Goal: Information Seeking & Learning: Learn about a topic

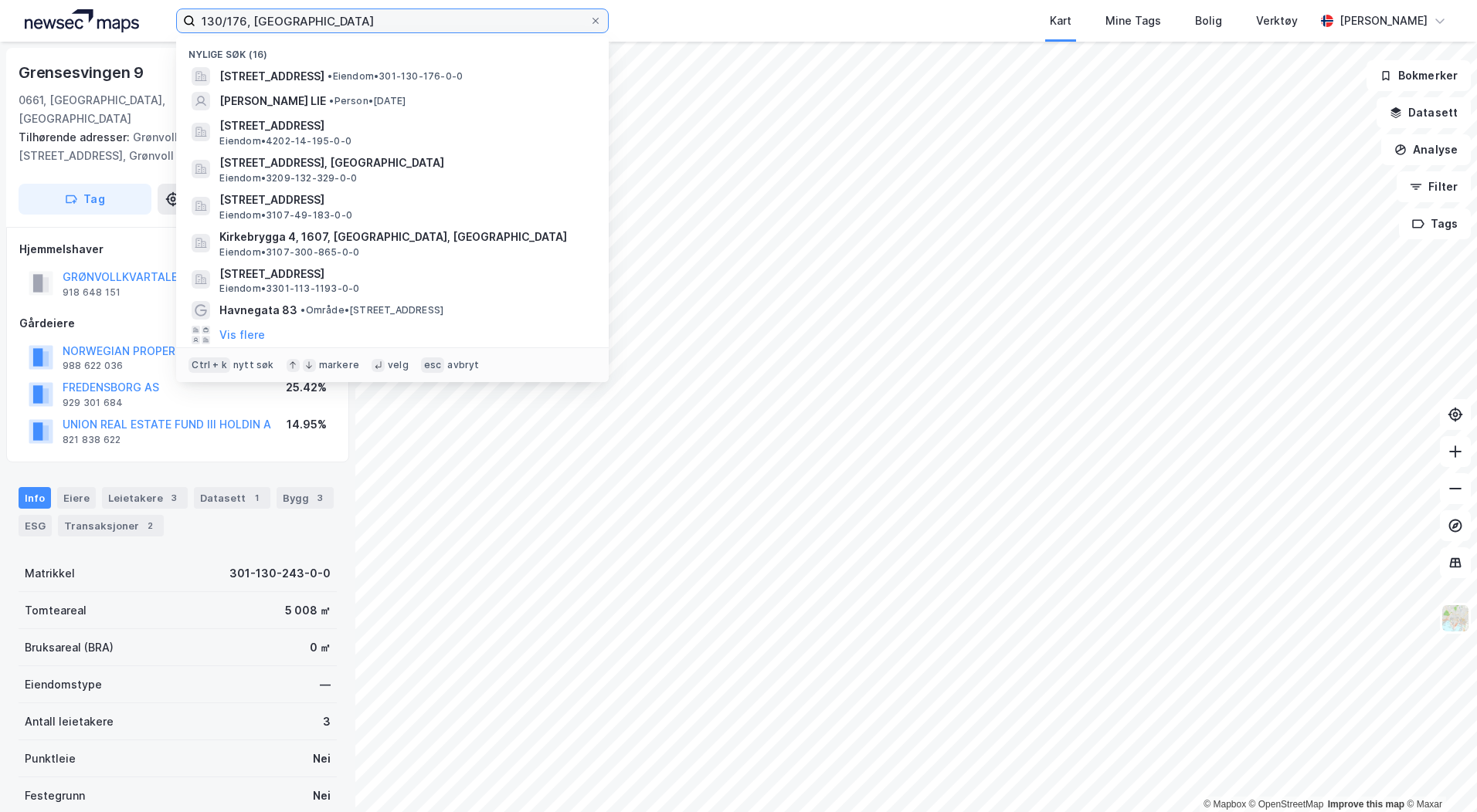
click at [301, 25] on input "130/176, [GEOGRAPHIC_DATA]" at bounding box center [392, 21] width 394 height 23
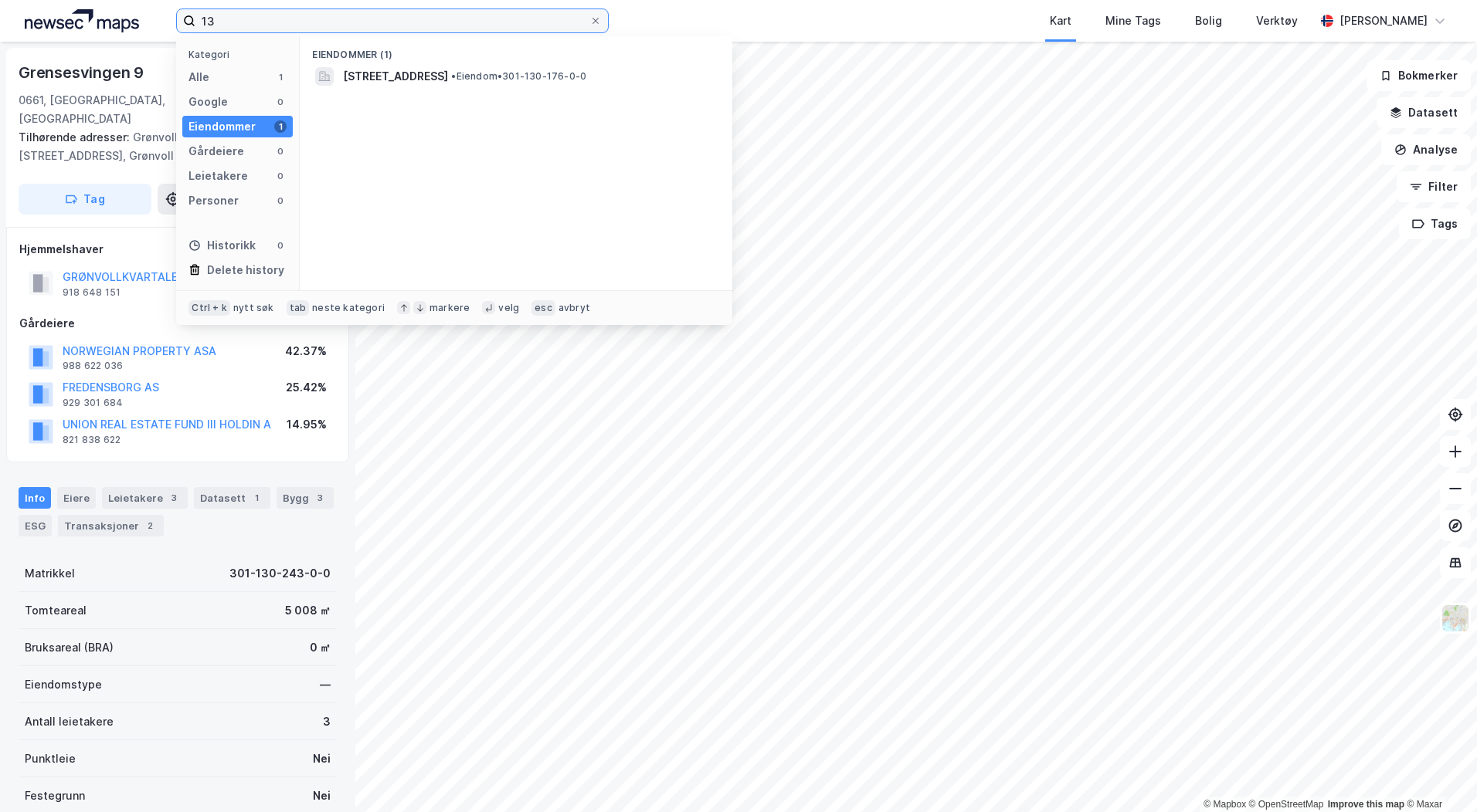
type input "1"
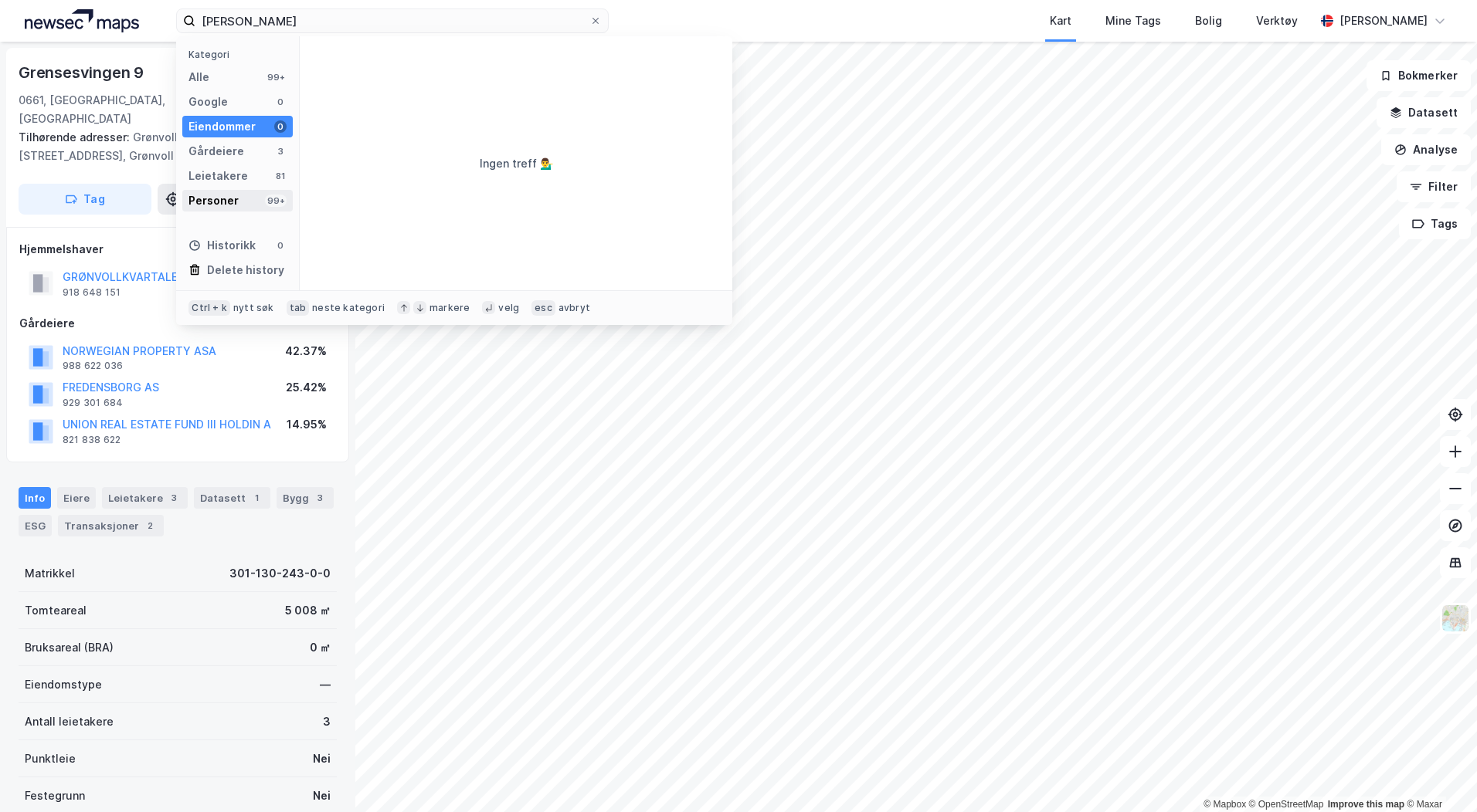
click at [239, 200] on div "Personer 99+" at bounding box center [238, 201] width 111 height 22
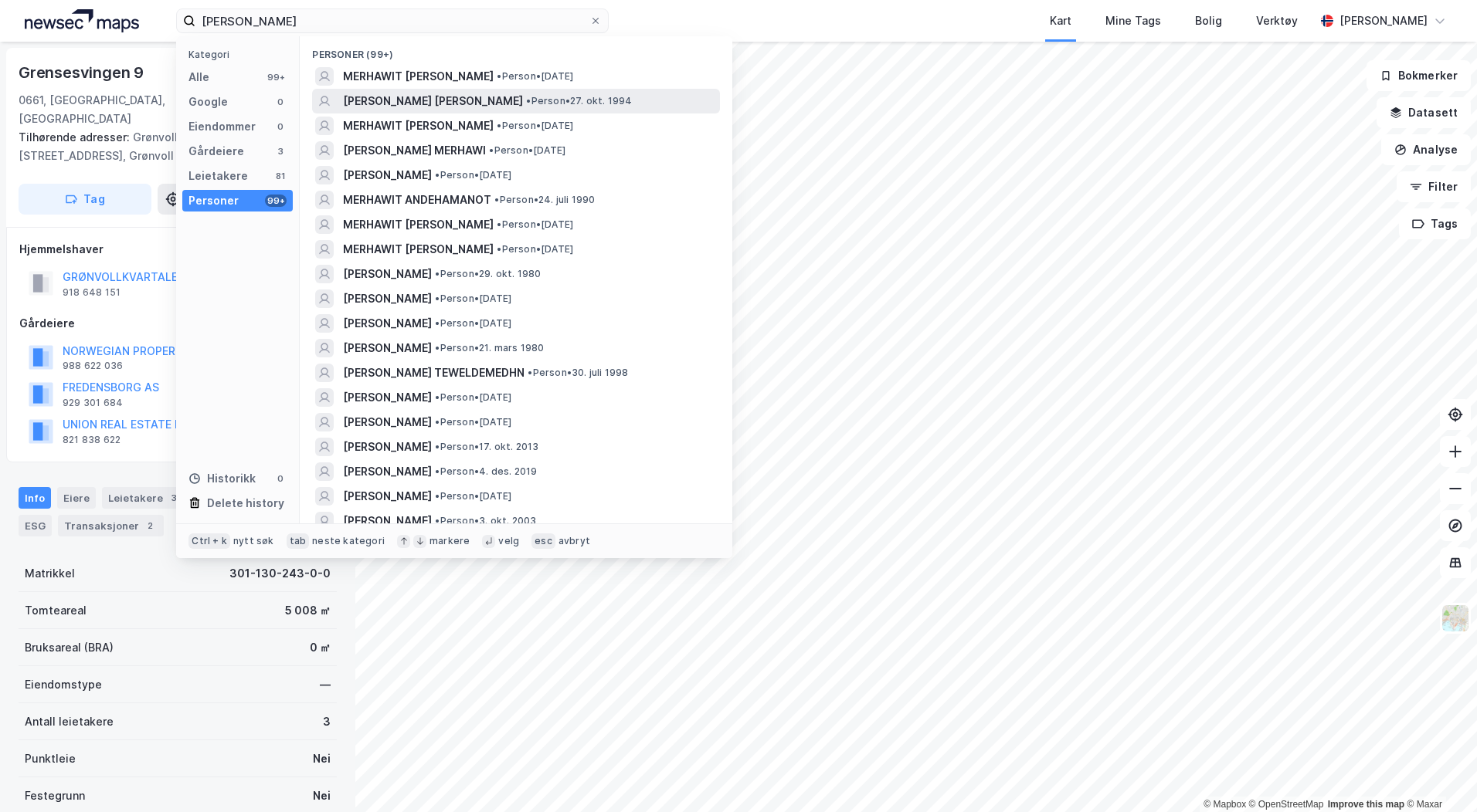
click at [447, 104] on span "[PERSON_NAME] [PERSON_NAME]" at bounding box center [433, 101] width 180 height 19
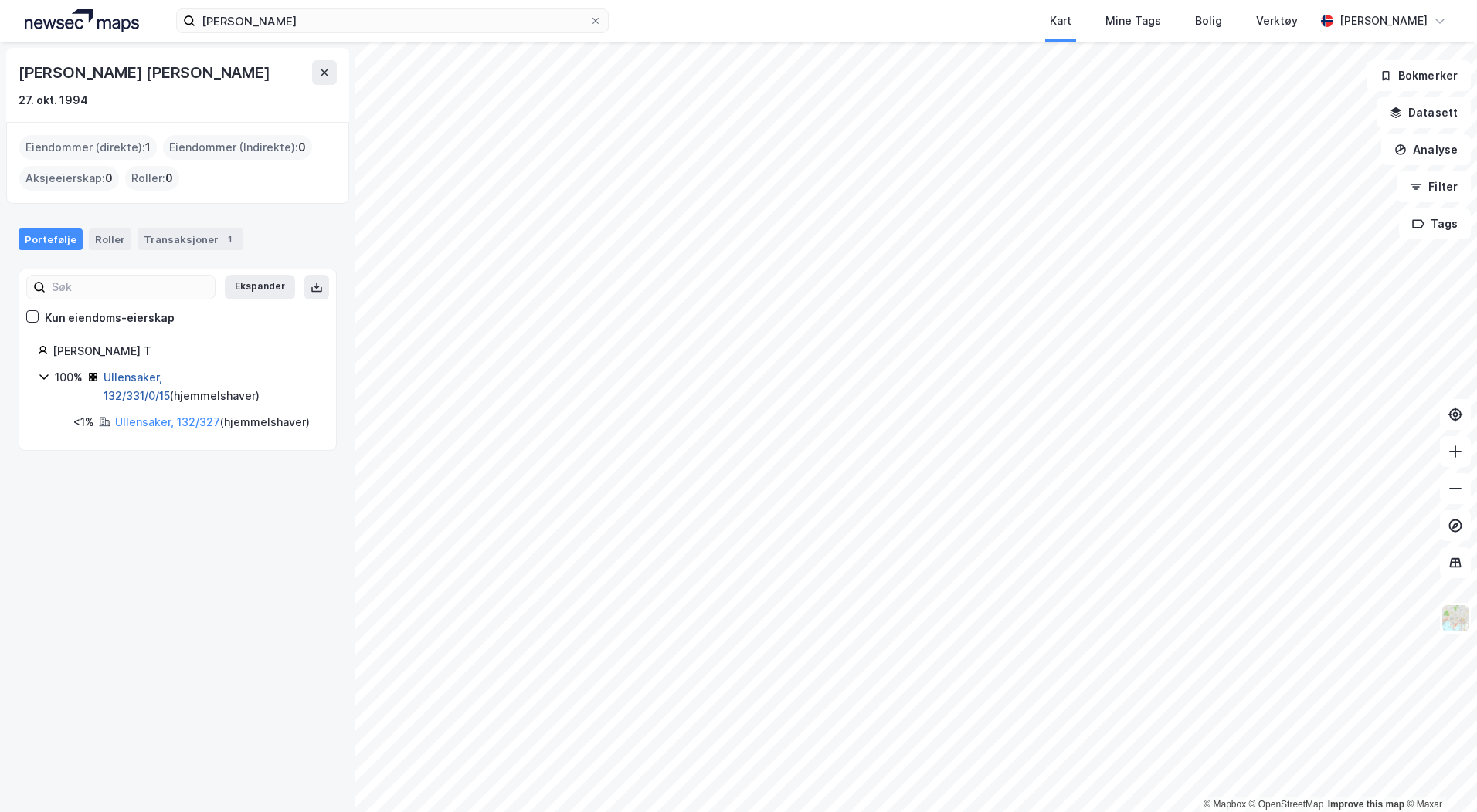
click at [170, 378] on link "Ullensaker, 132/331/0/15" at bounding box center [136, 386] width 66 height 31
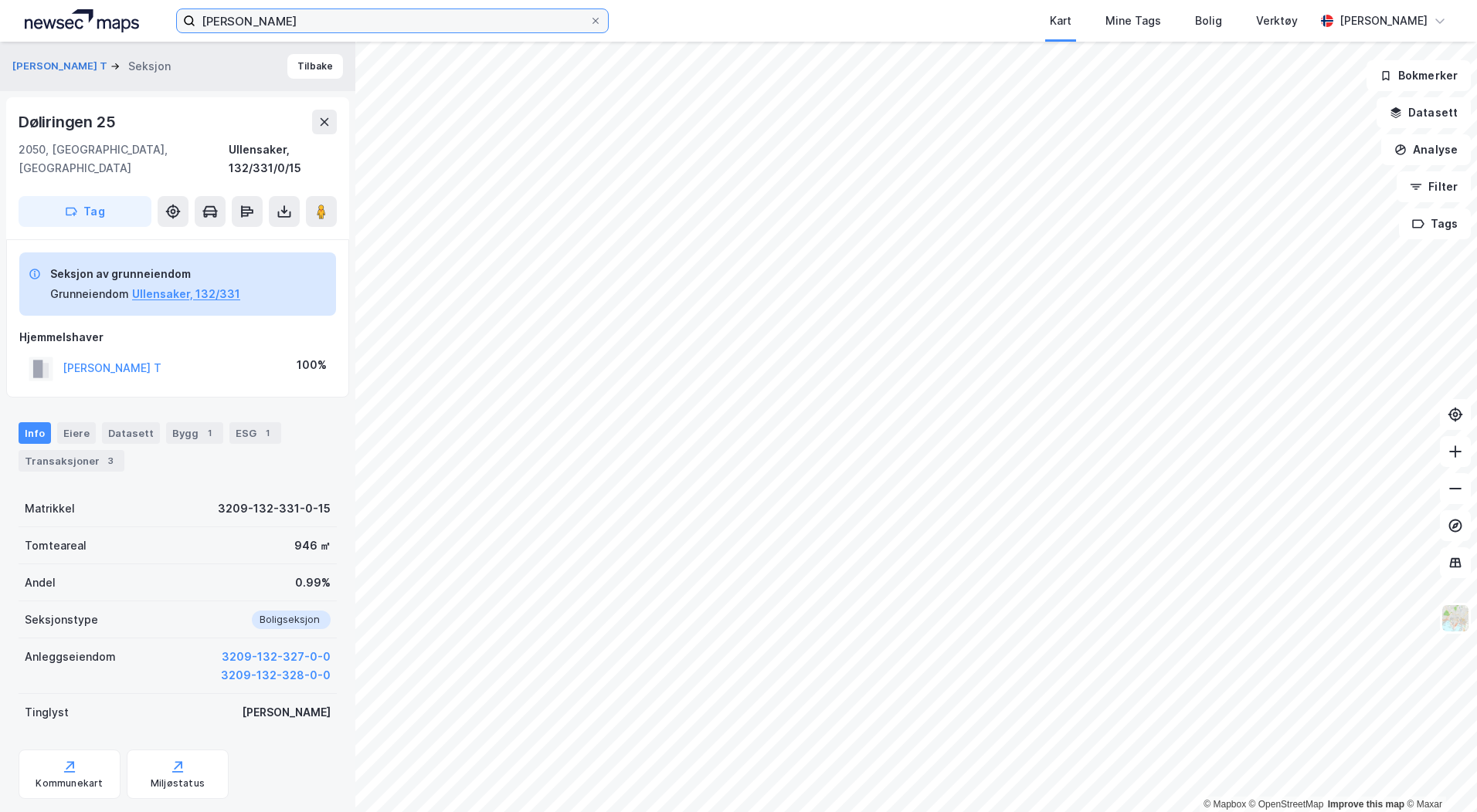
click at [319, 25] on input "[PERSON_NAME]" at bounding box center [392, 21] width 394 height 23
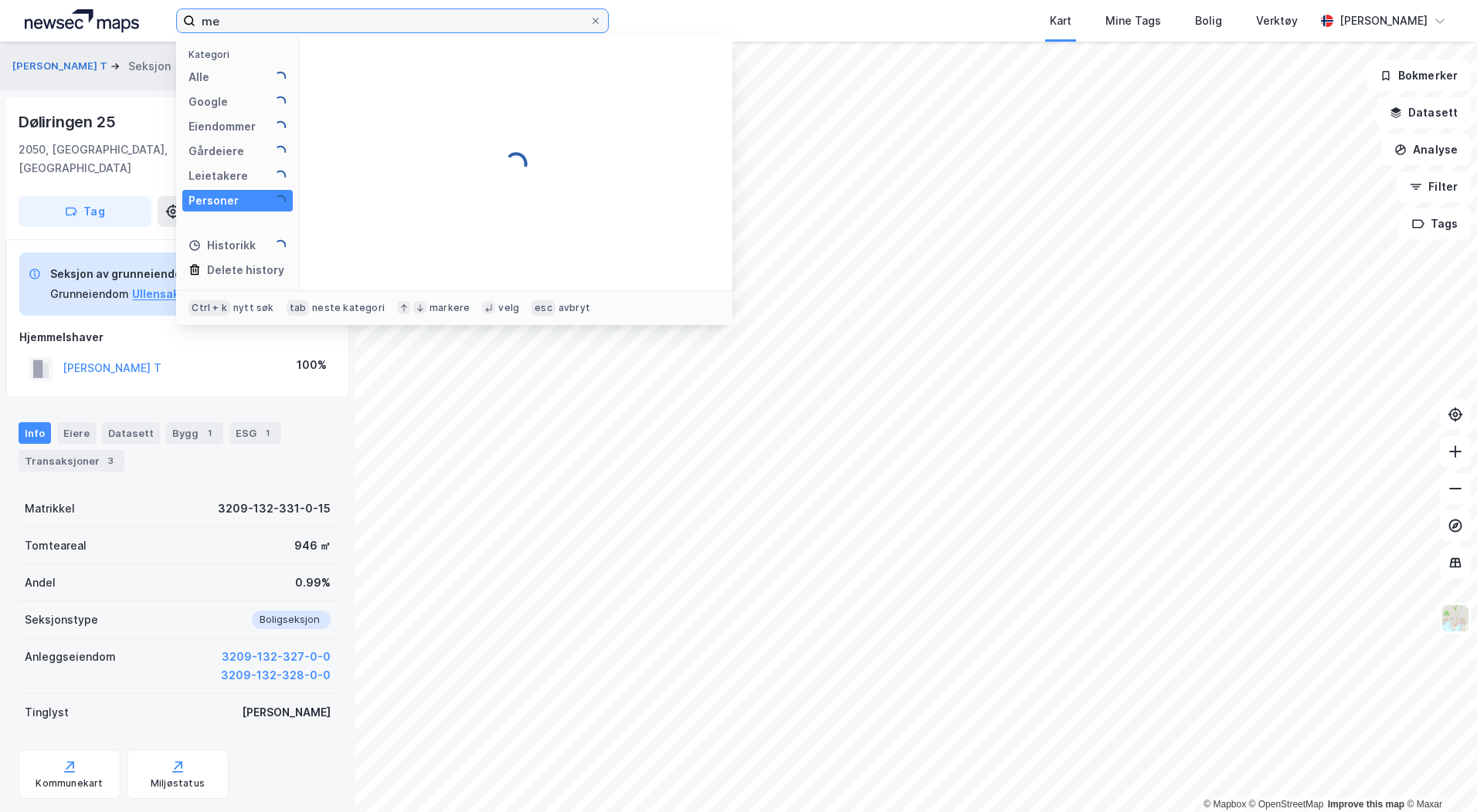
type input "m"
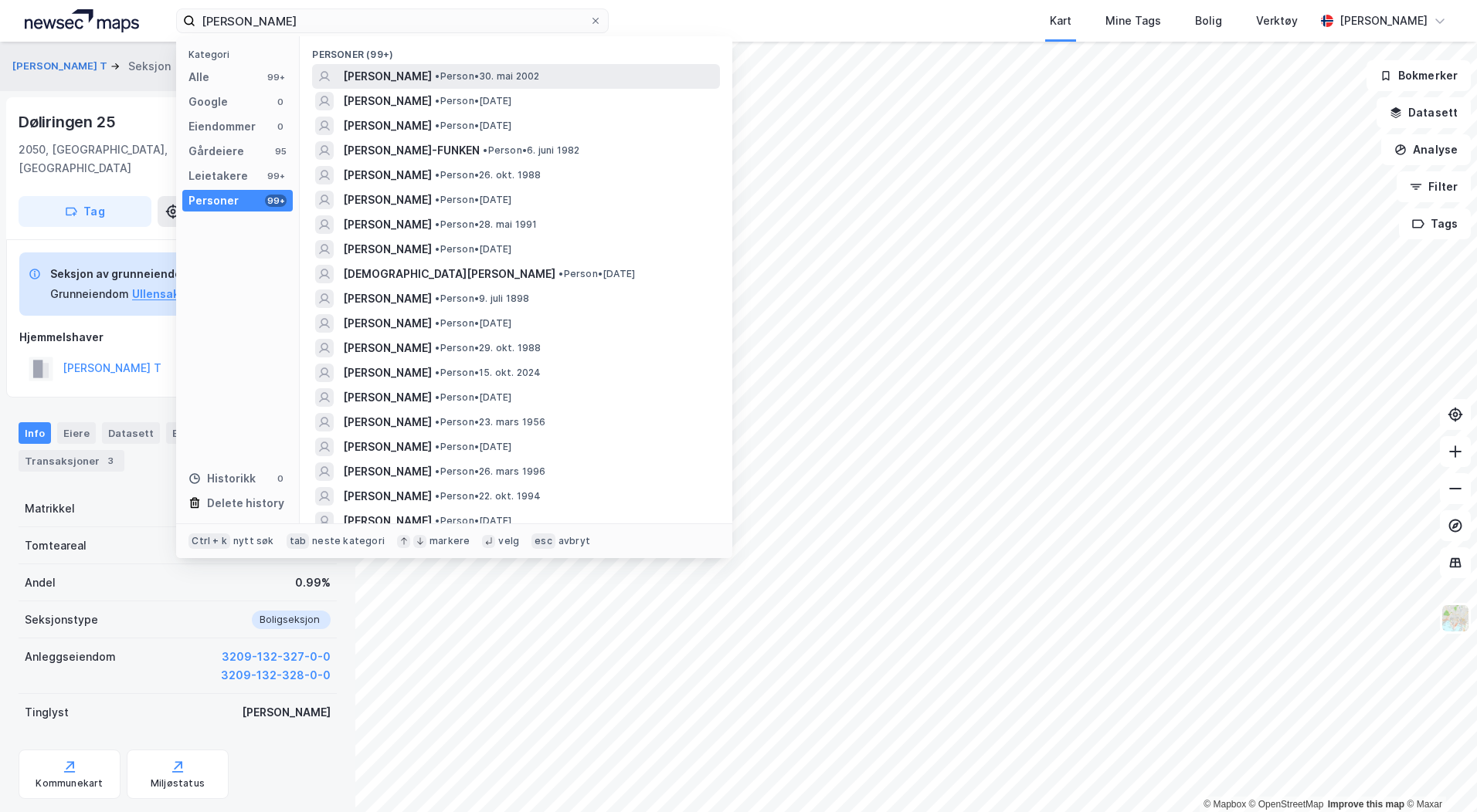
click at [439, 80] on span "•" at bounding box center [436, 76] width 5 height 11
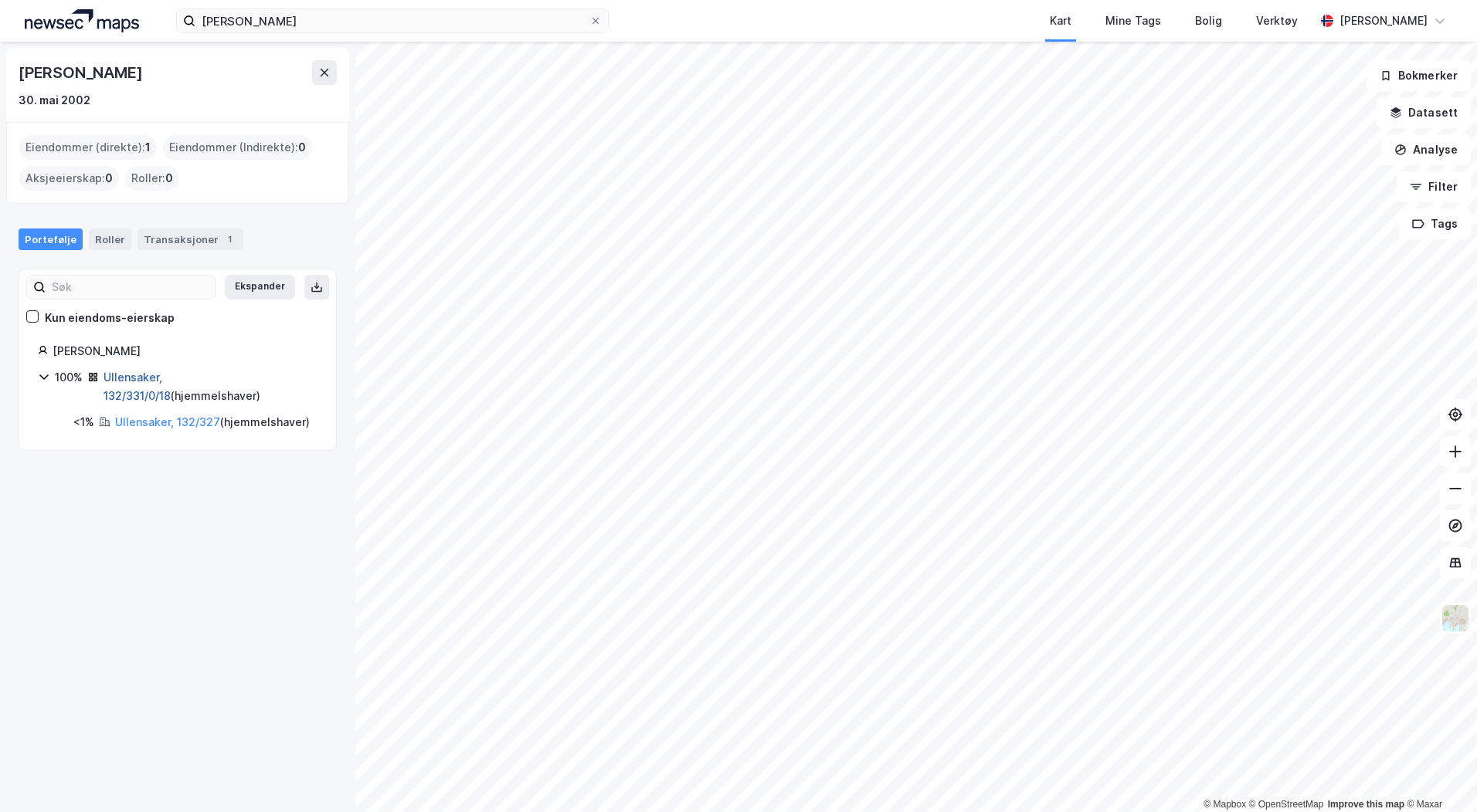
click at [151, 380] on link "Ullensaker, 132/331/0/18" at bounding box center [136, 386] width 67 height 31
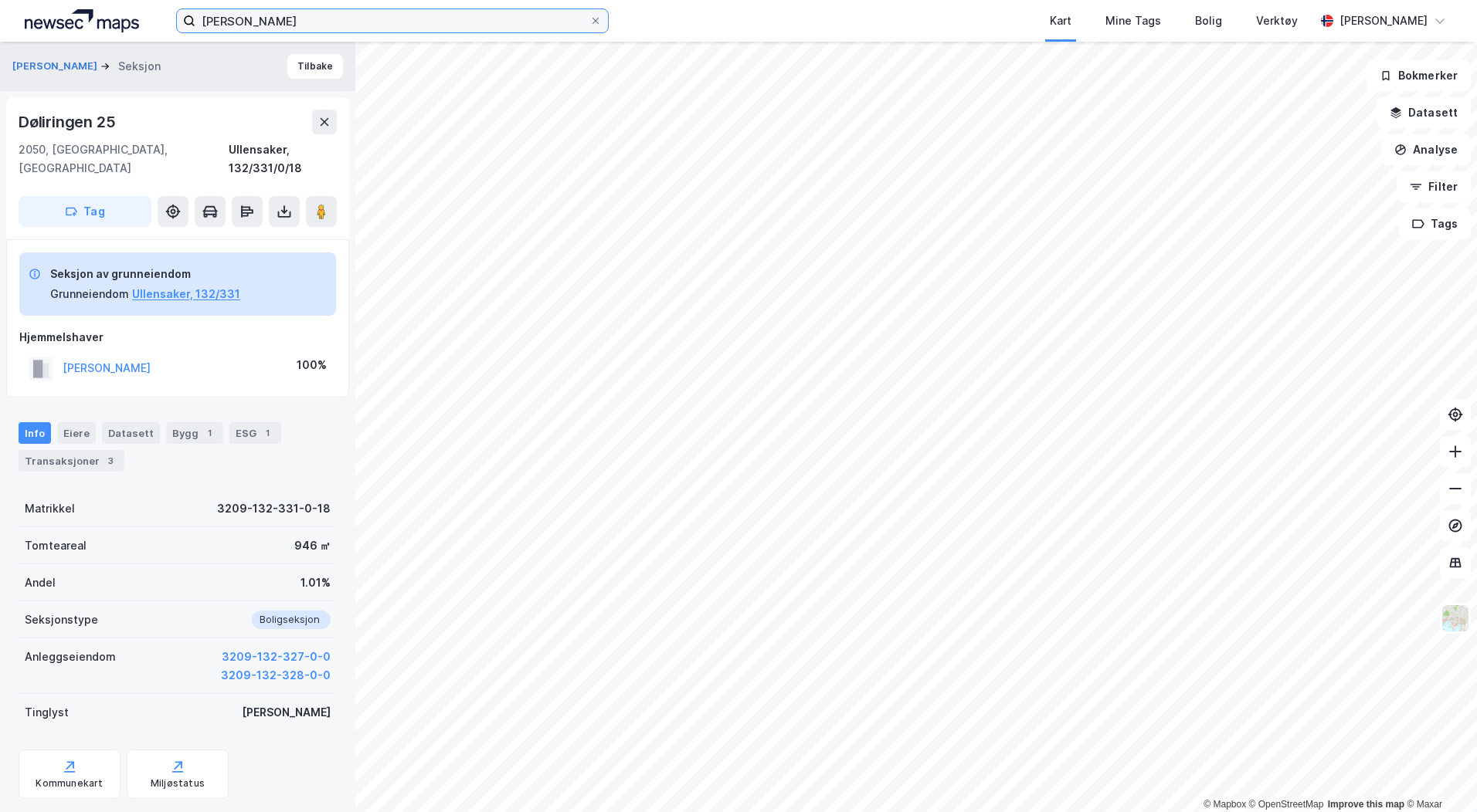
click at [347, 21] on input "[PERSON_NAME]" at bounding box center [392, 21] width 394 height 23
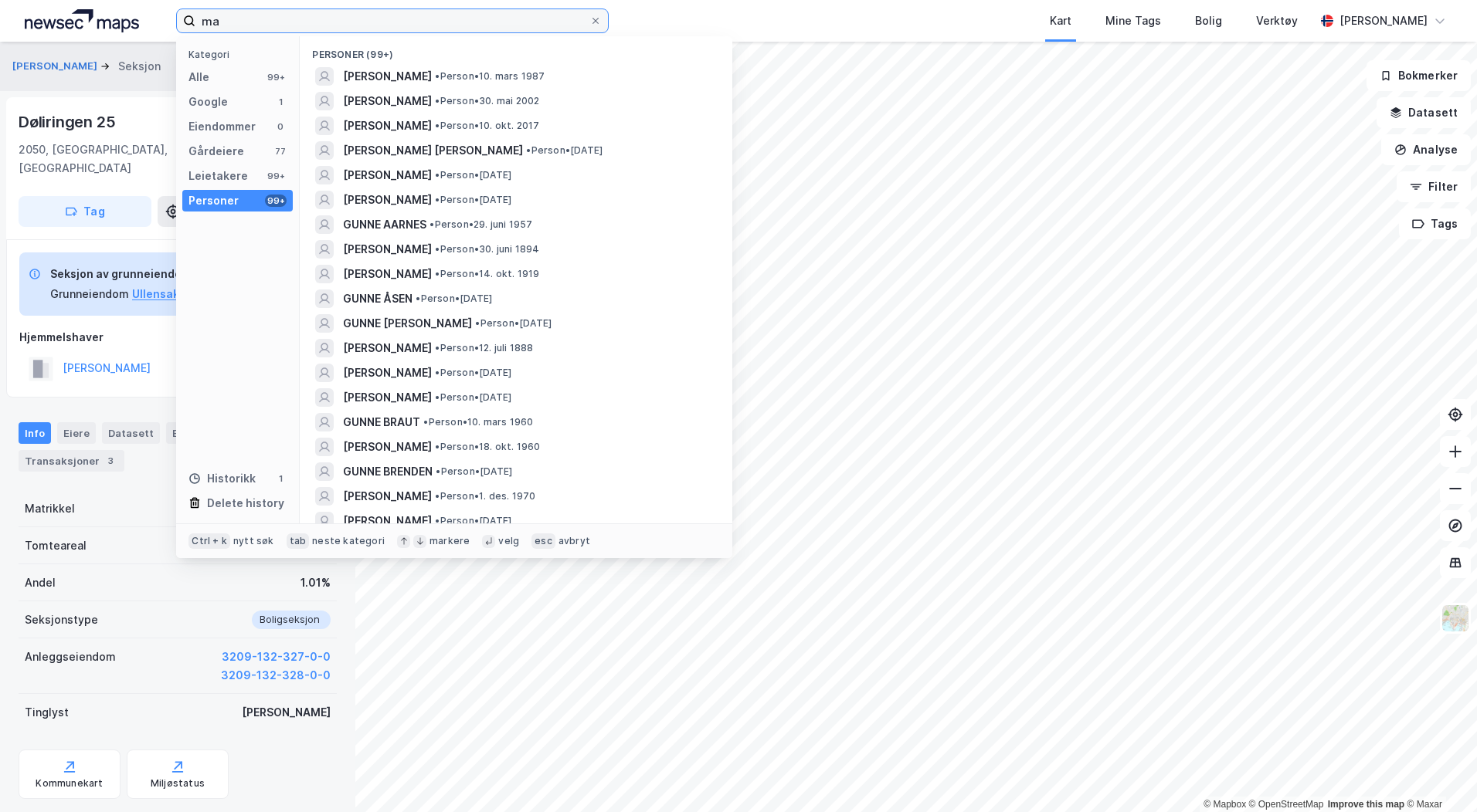
type input "m"
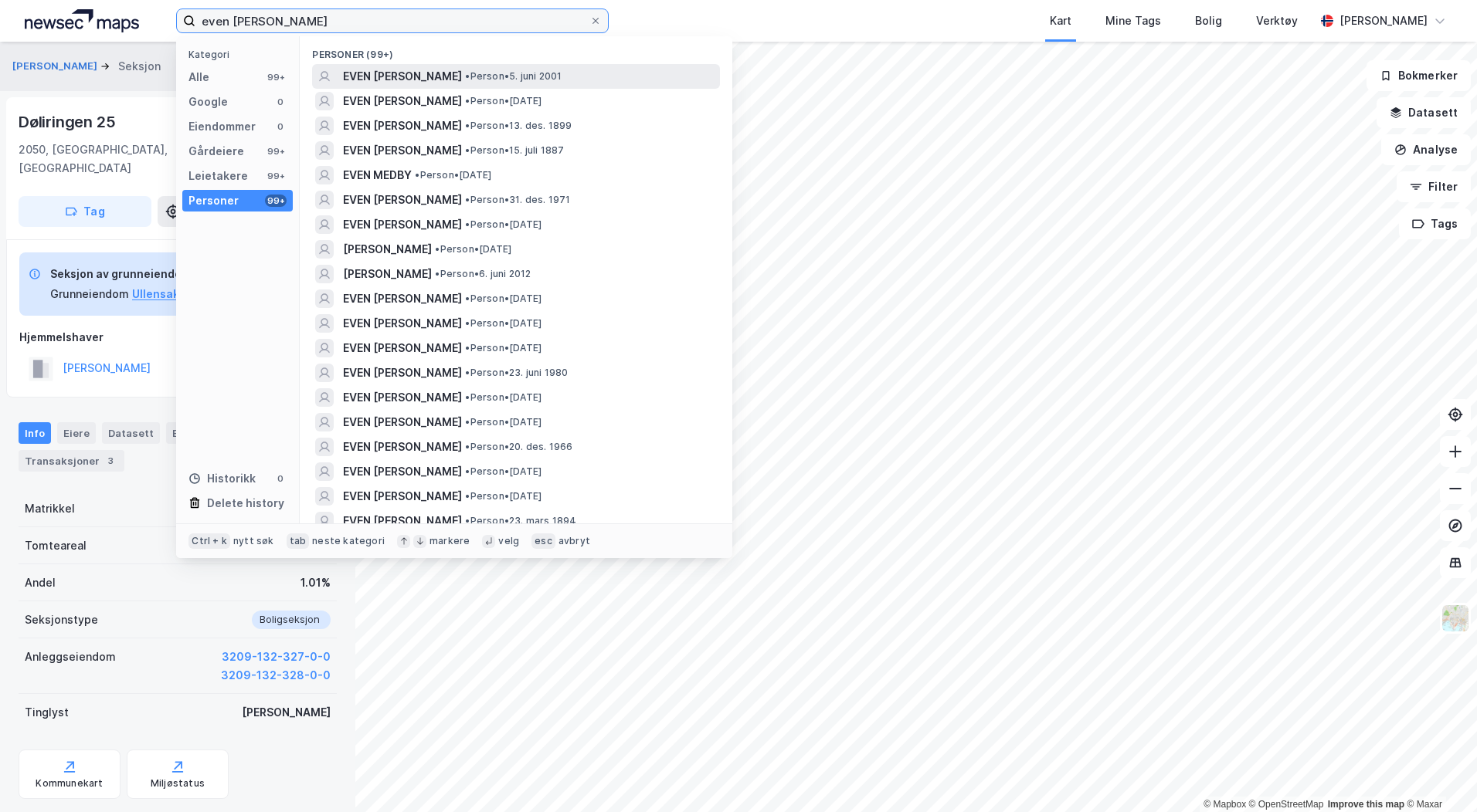
type input "even [PERSON_NAME]"
click at [465, 77] on span "• Person • 5. juni 2001" at bounding box center [513, 76] width 97 height 12
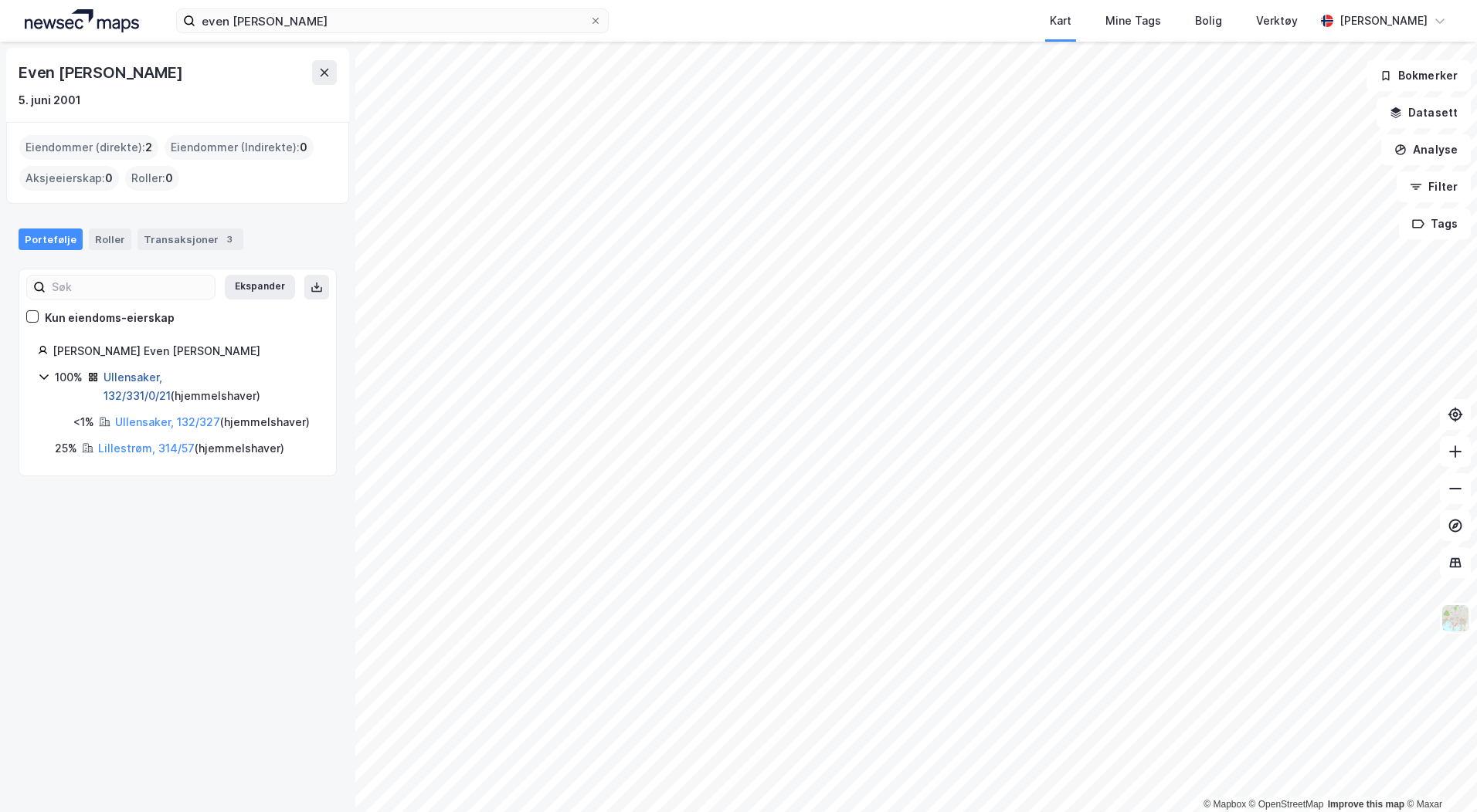
click at [170, 377] on link "Ullensaker, 132/331/0/21" at bounding box center [136, 386] width 67 height 31
